Goal: Obtain resource: Download file/media

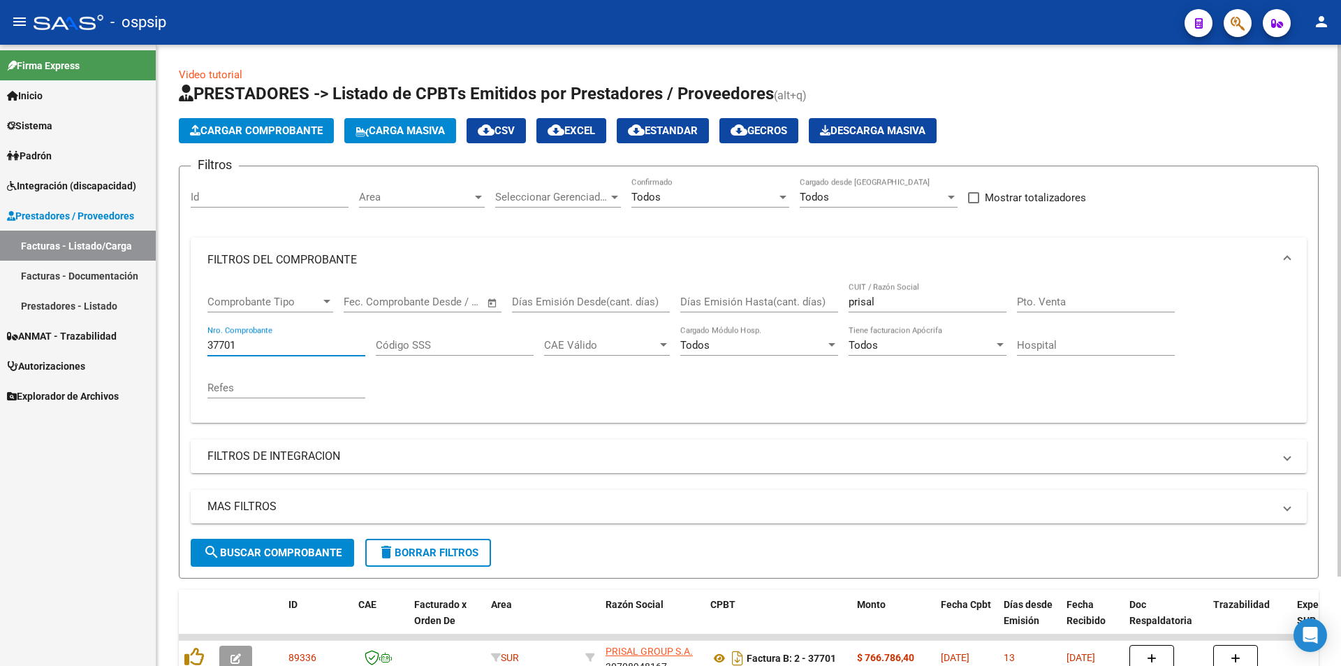
scroll to position [105, 0]
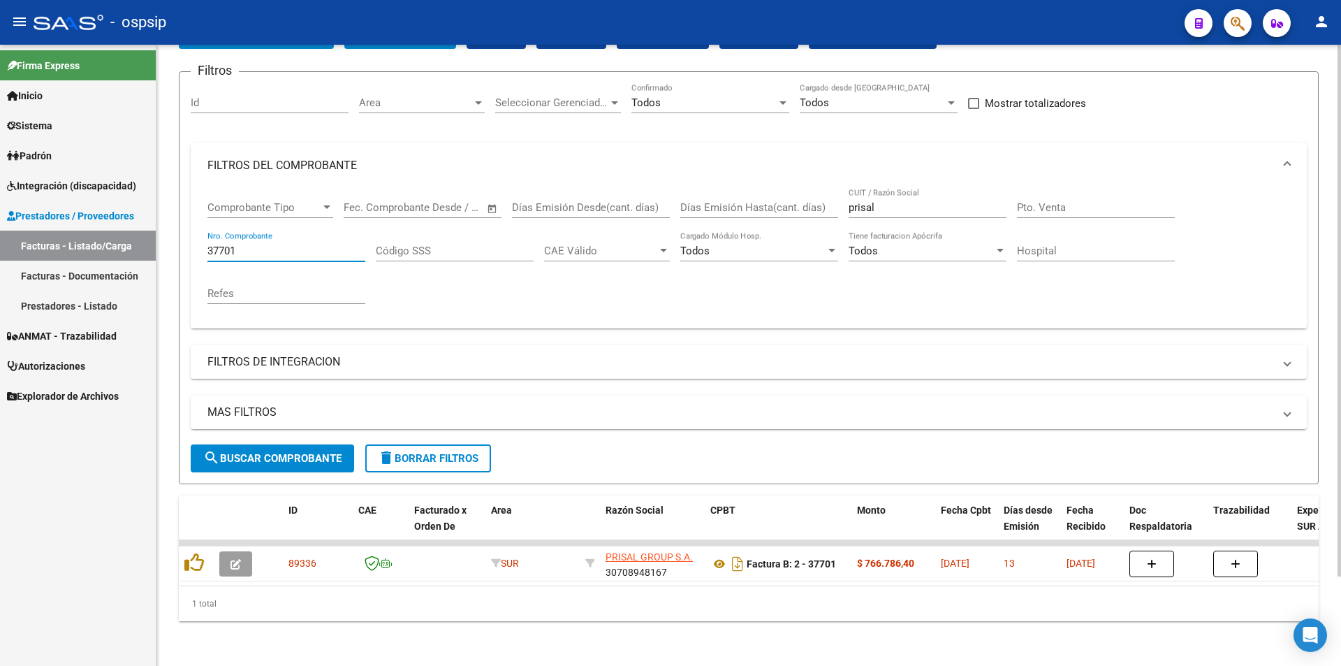
click at [263, 244] on input "37701" at bounding box center [286, 250] width 158 height 13
type input "3"
click at [886, 201] on input "prisal" at bounding box center [928, 207] width 158 height 13
type input "p"
type input "best care"
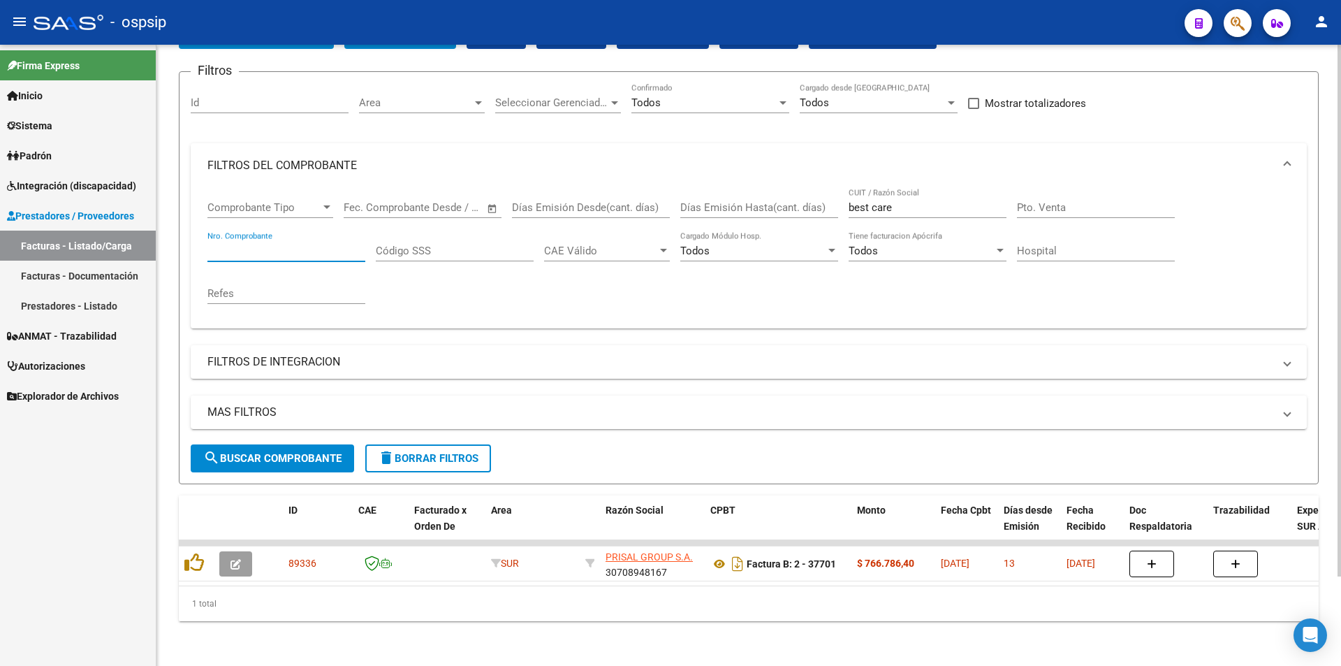
click at [238, 244] on input "Nro. Comprobante" at bounding box center [286, 250] width 158 height 13
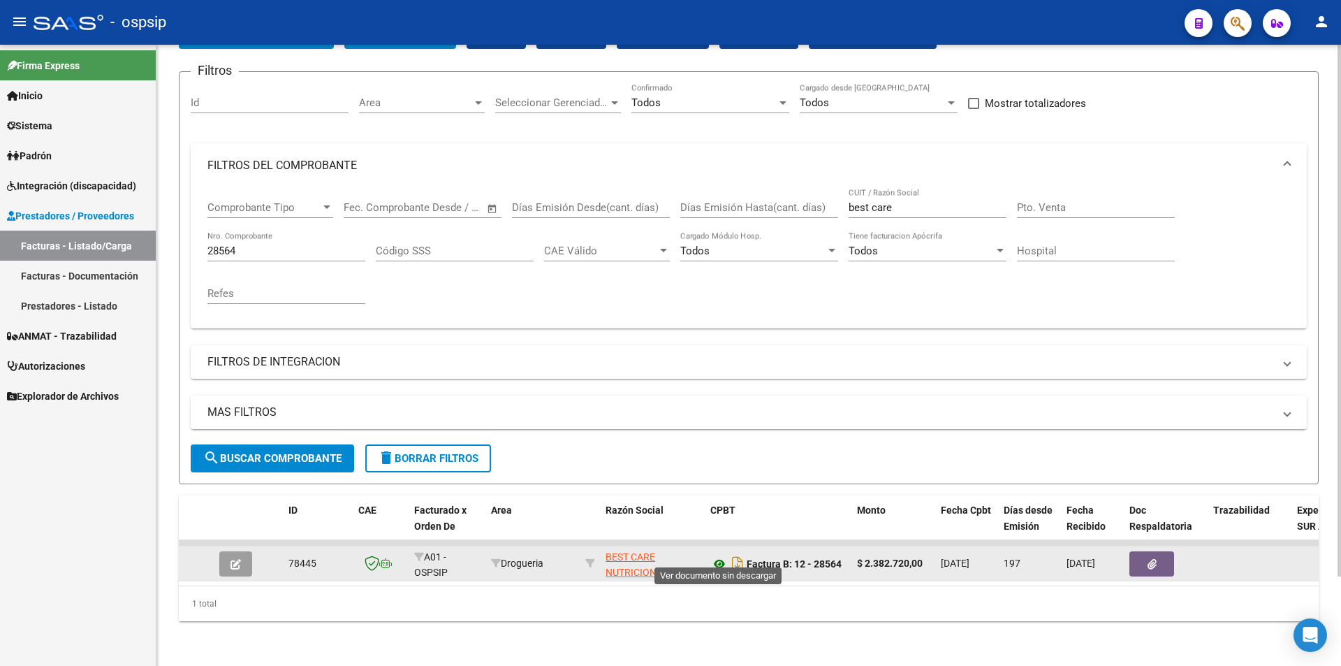
click at [720, 555] on icon at bounding box center [719, 563] width 18 height 17
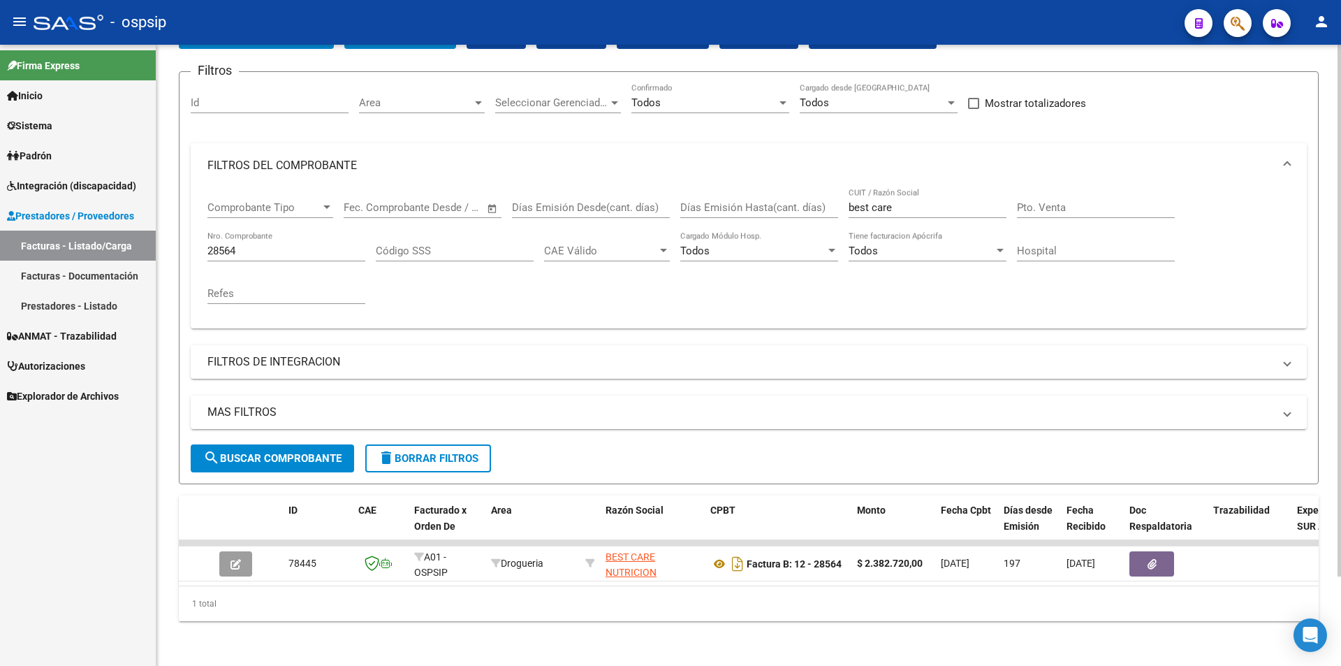
click at [271, 246] on input "28564" at bounding box center [286, 250] width 158 height 13
type input "2"
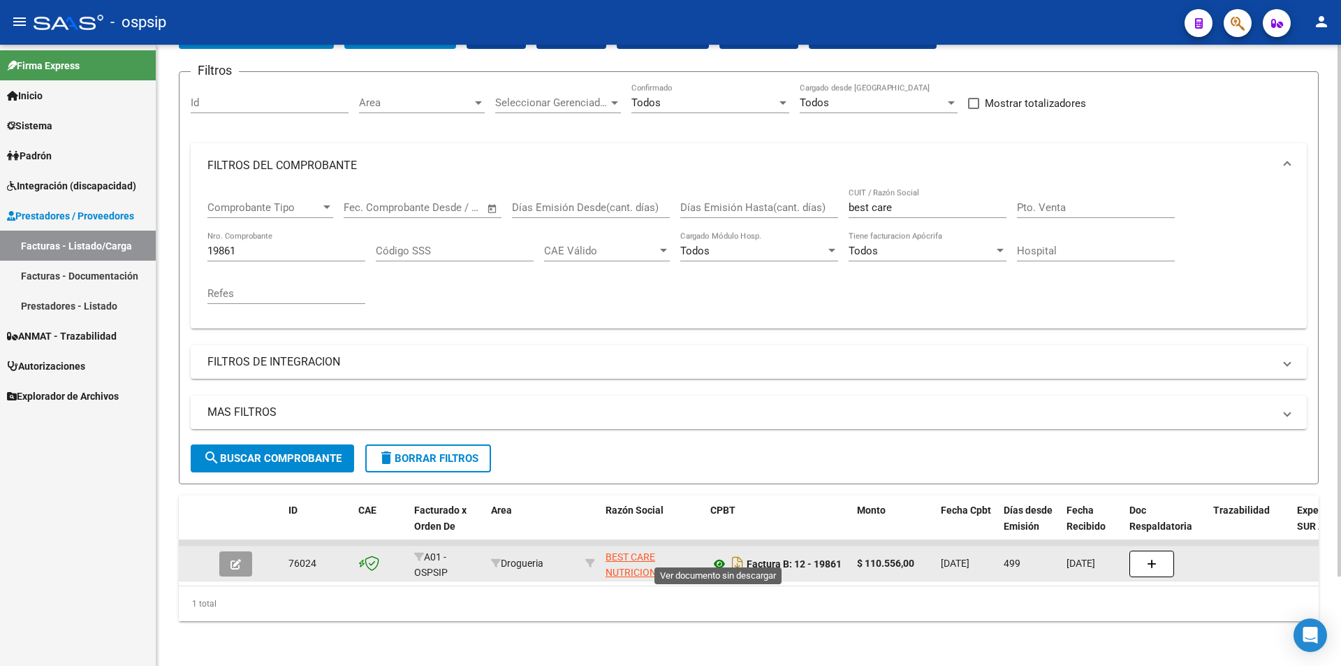
click at [722, 556] on icon at bounding box center [719, 563] width 18 height 17
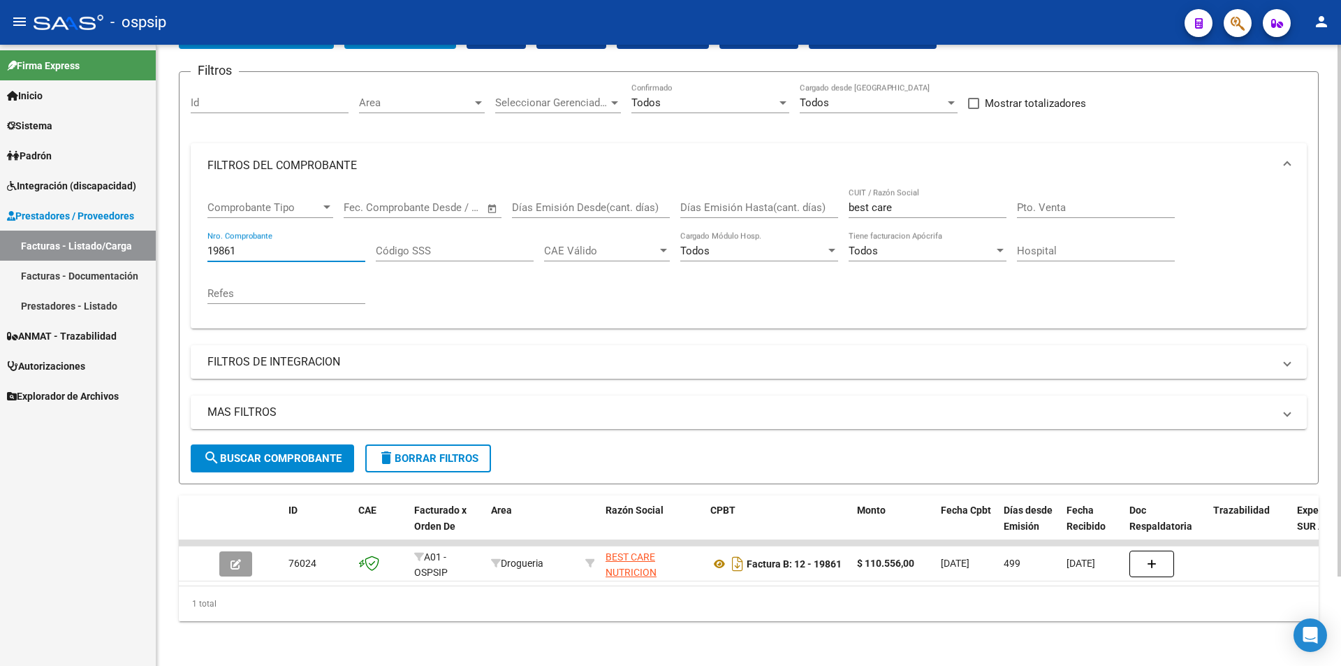
click at [247, 244] on input "19861" at bounding box center [286, 250] width 158 height 13
type input "1"
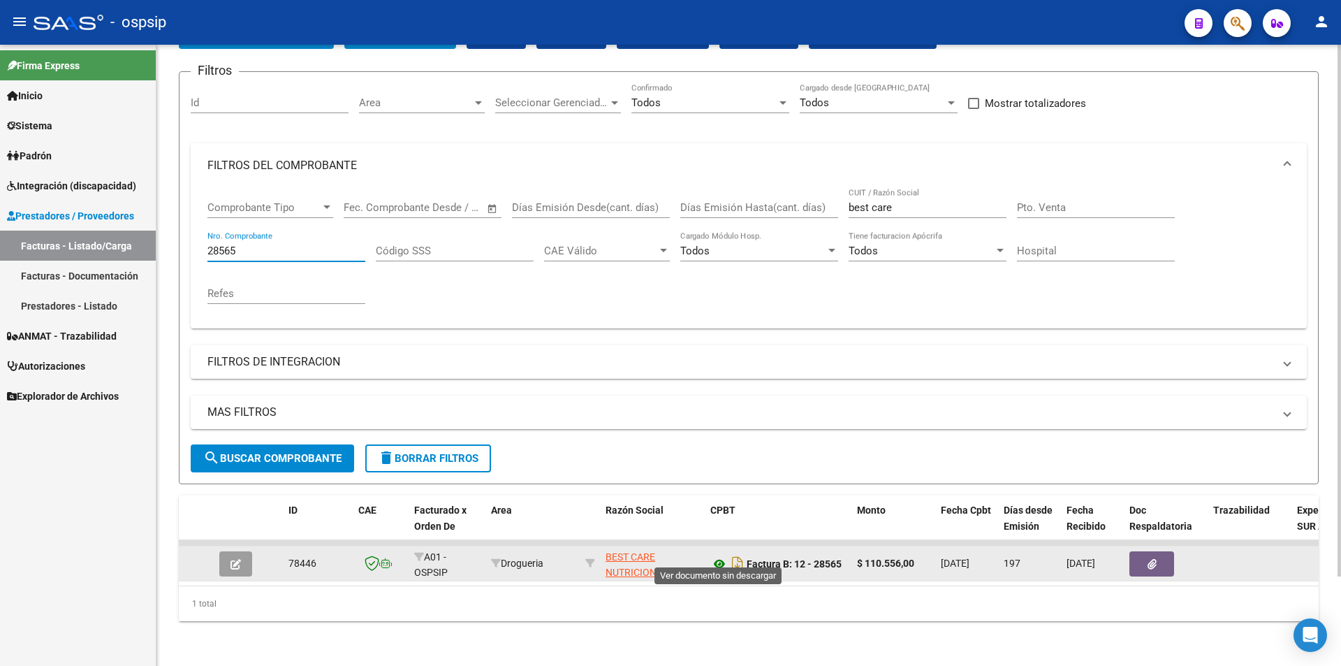
type input "28565"
click at [717, 555] on icon at bounding box center [719, 563] width 18 height 17
